Goal: Task Accomplishment & Management: Manage account settings

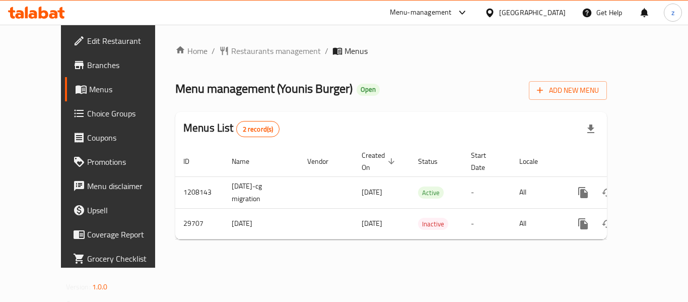
click at [65, 122] on link "Choice Groups" at bounding box center [120, 113] width 111 height 24
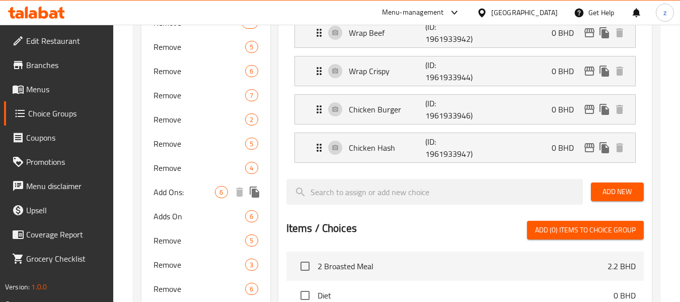
scroll to position [755, 0]
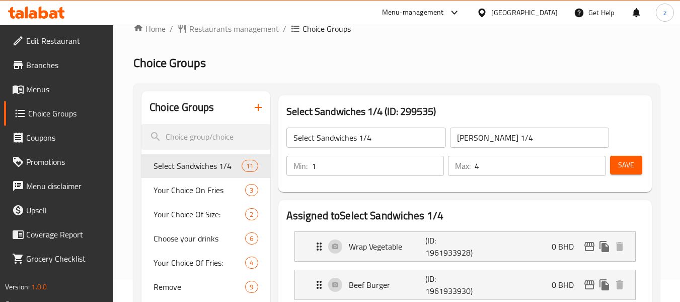
scroll to position [0, 0]
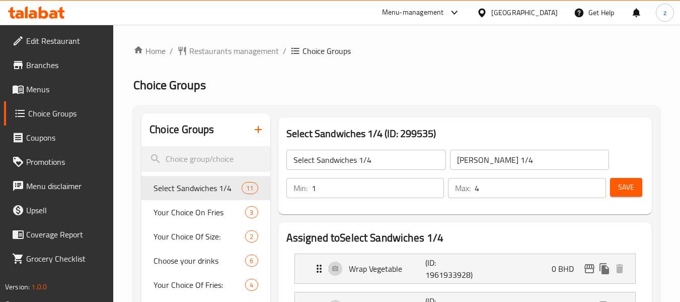
click at [225, 46] on span "Restaurants management" at bounding box center [234, 51] width 90 height 12
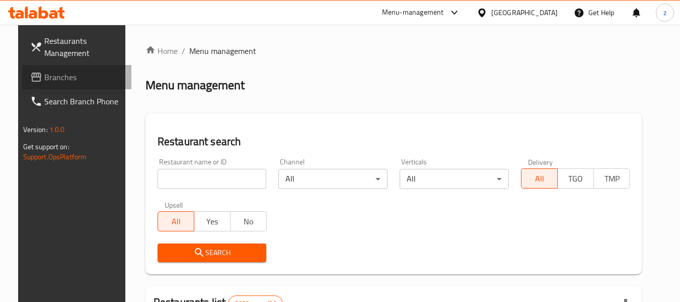
click at [88, 83] on span "Branches" at bounding box center [84, 77] width 80 height 12
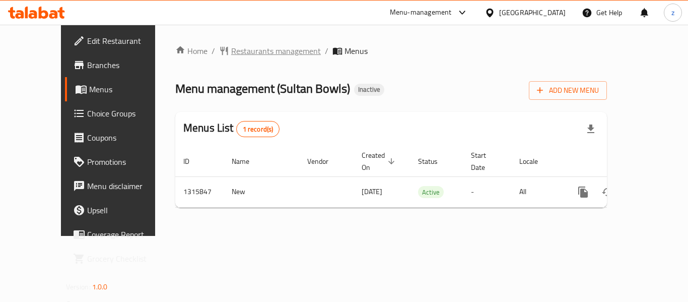
click at [244, 50] on span "Restaurants management" at bounding box center [276, 51] width 90 height 12
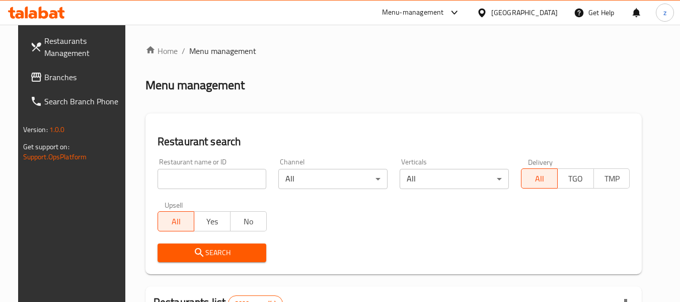
click at [186, 179] on input "search" at bounding box center [212, 179] width 109 height 20
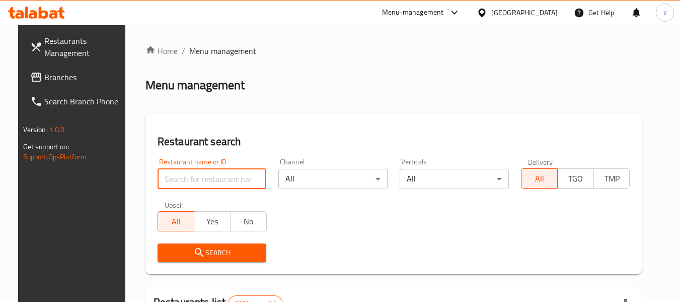
paste input "707405"
type input "707405"
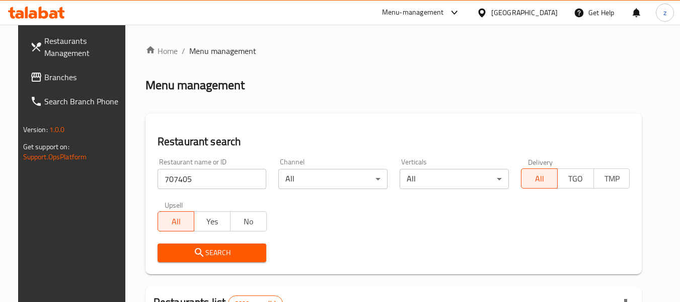
click at [194, 248] on icon "submit" at bounding box center [199, 252] width 12 height 12
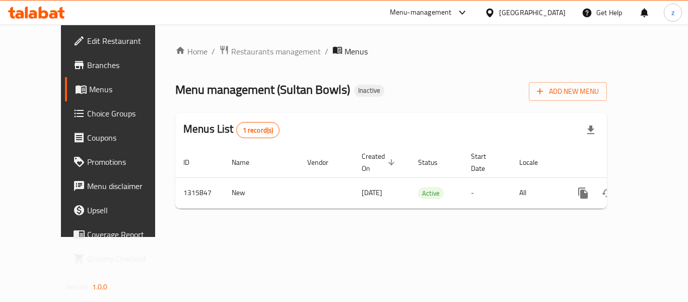
click at [87, 109] on span "Choice Groups" at bounding box center [127, 113] width 81 height 12
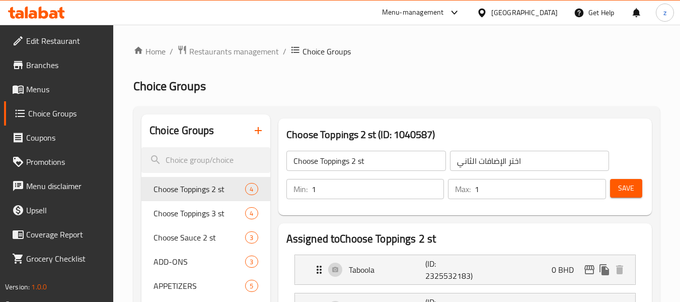
click at [276, 85] on h2 "Choice Groups" at bounding box center [396, 86] width 527 height 16
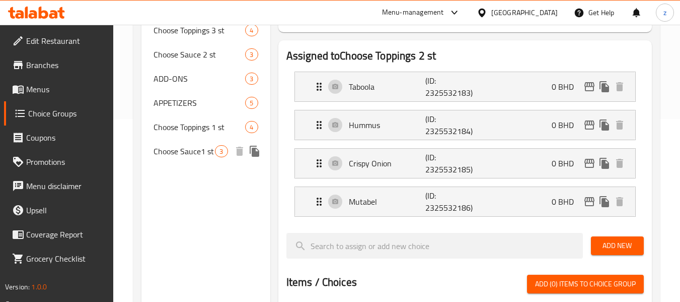
click at [200, 156] on span "Choose Sauce1 st" at bounding box center [184, 151] width 61 height 12
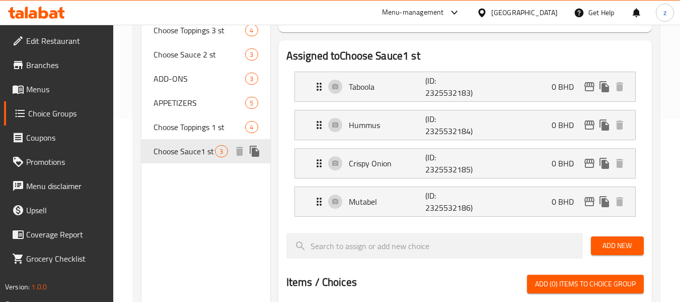
type input "Choose Sauce1 st"
type input "اختر الصوص الاول"
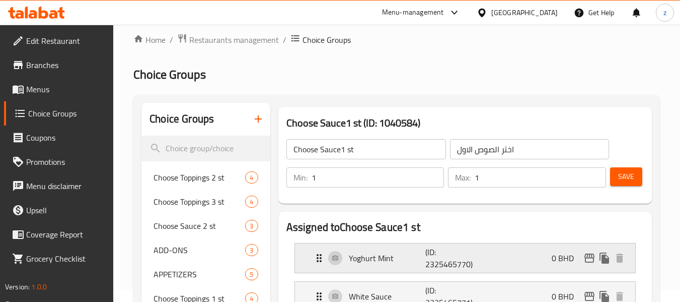
scroll to position [0, 0]
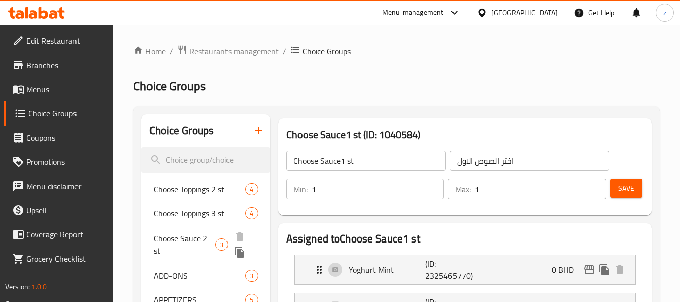
click at [194, 245] on span "Choose Sauce 2 st" at bounding box center [185, 244] width 62 height 24
type input "Choose Sauce 2 st"
type input "اختر الصوص الثاني"
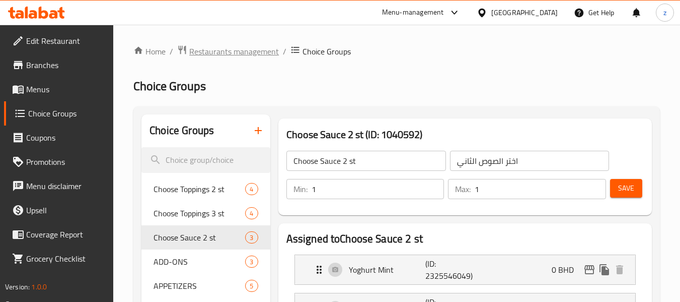
click at [204, 45] on span "Restaurants management" at bounding box center [234, 51] width 90 height 12
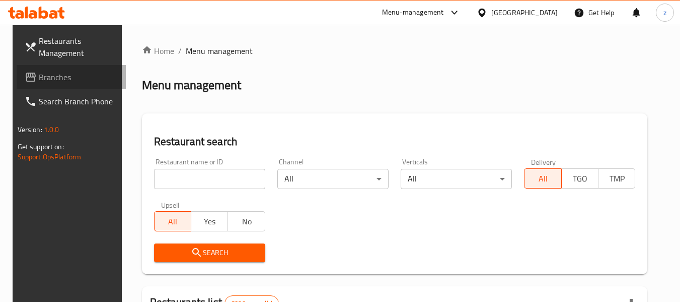
click at [61, 80] on span "Branches" at bounding box center [79, 77] width 80 height 12
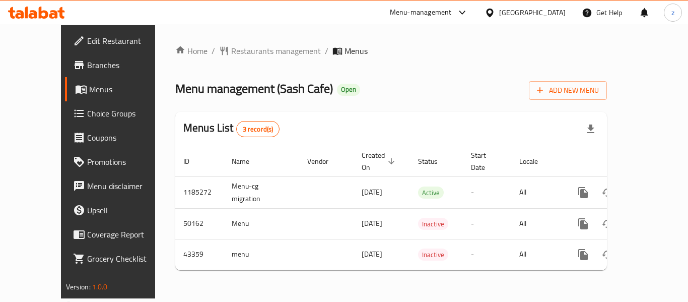
click at [87, 114] on span "Choice Groups" at bounding box center [127, 113] width 81 height 12
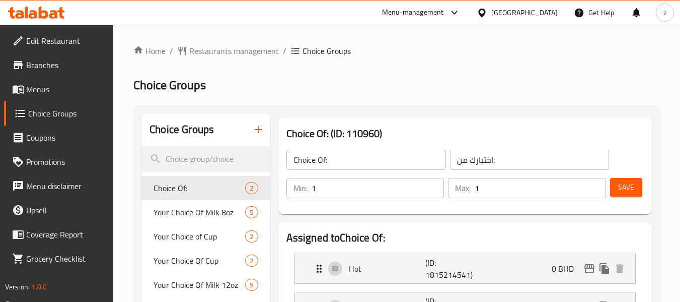
click at [260, 91] on h2 "Choice Groups" at bounding box center [396, 85] width 527 height 16
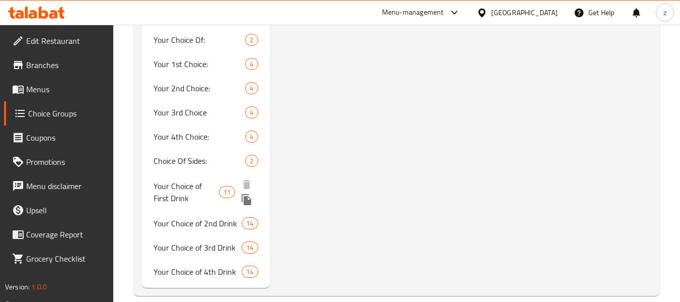
scroll to position [1889, 0]
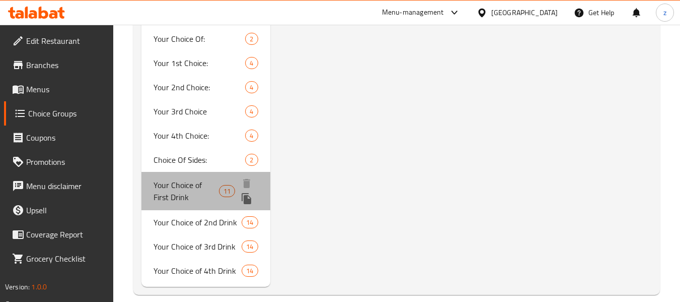
click at [190, 186] on span "Your Choice of First Drink" at bounding box center [186, 191] width 65 height 24
type input "Your Choice of First Drink"
type input "اختيارك للمشروب الأول"
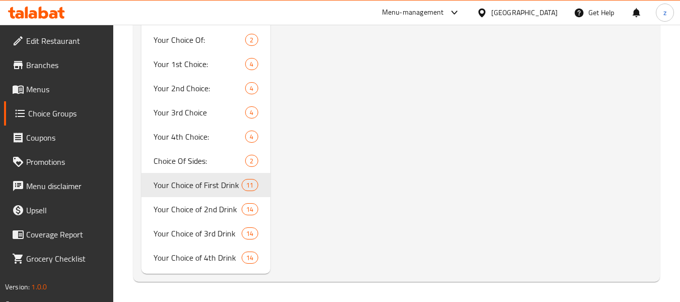
scroll to position [1889, 0]
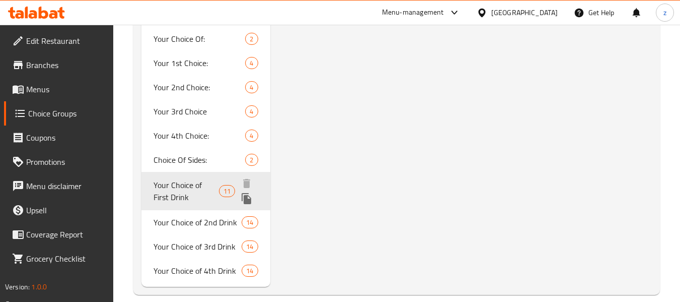
click at [196, 190] on span "Your Choice of First Drink" at bounding box center [186, 191] width 65 height 24
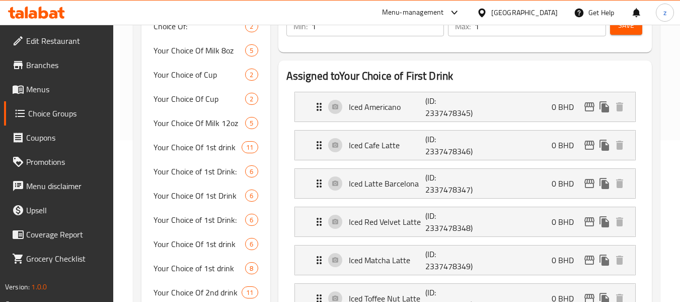
scroll to position [126, 0]
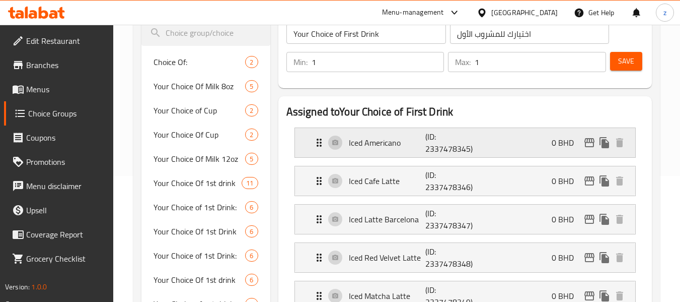
click at [377, 142] on p "Iced Americano" at bounding box center [387, 142] width 77 height 12
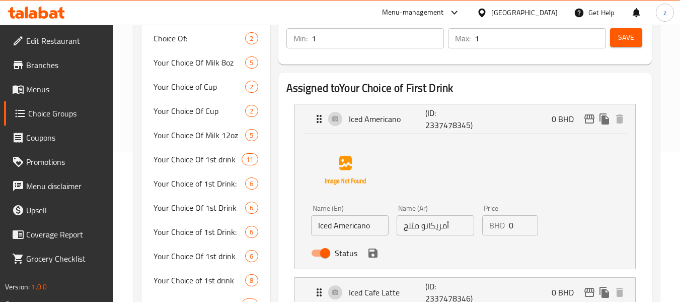
scroll to position [176, 0]
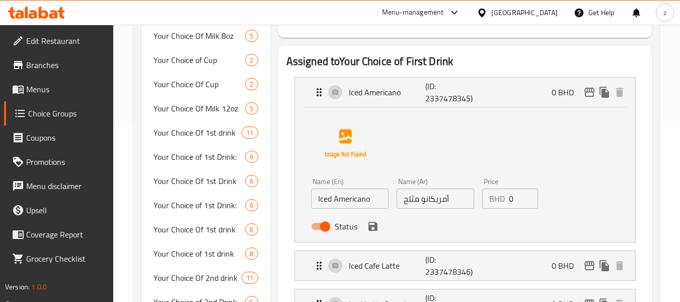
click at [459, 199] on input "أمريكانو مثلج" at bounding box center [436, 198] width 78 height 20
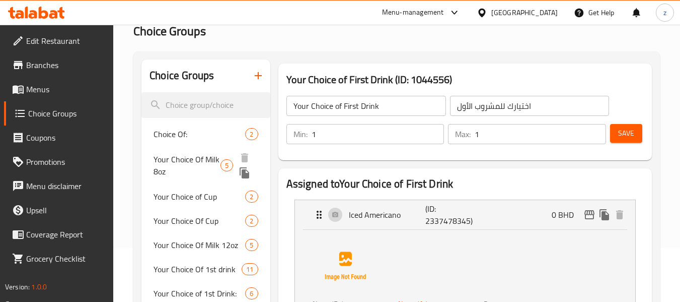
scroll to position [0, 0]
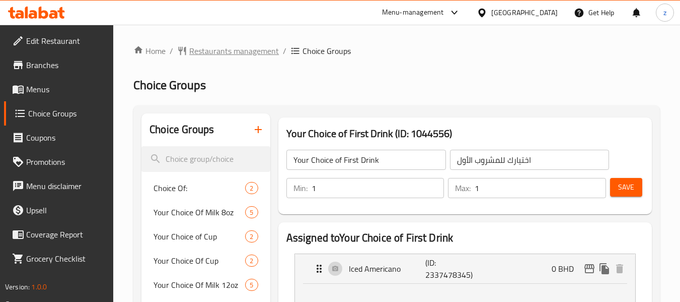
click at [203, 49] on span "Restaurants management" at bounding box center [234, 51] width 90 height 12
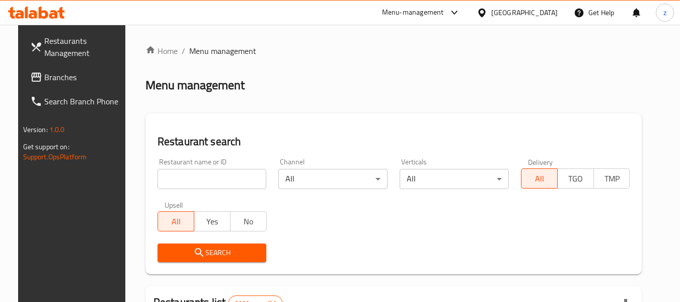
click at [75, 78] on span "Branches" at bounding box center [84, 77] width 80 height 12
